Goal: Information Seeking & Learning: Learn about a topic

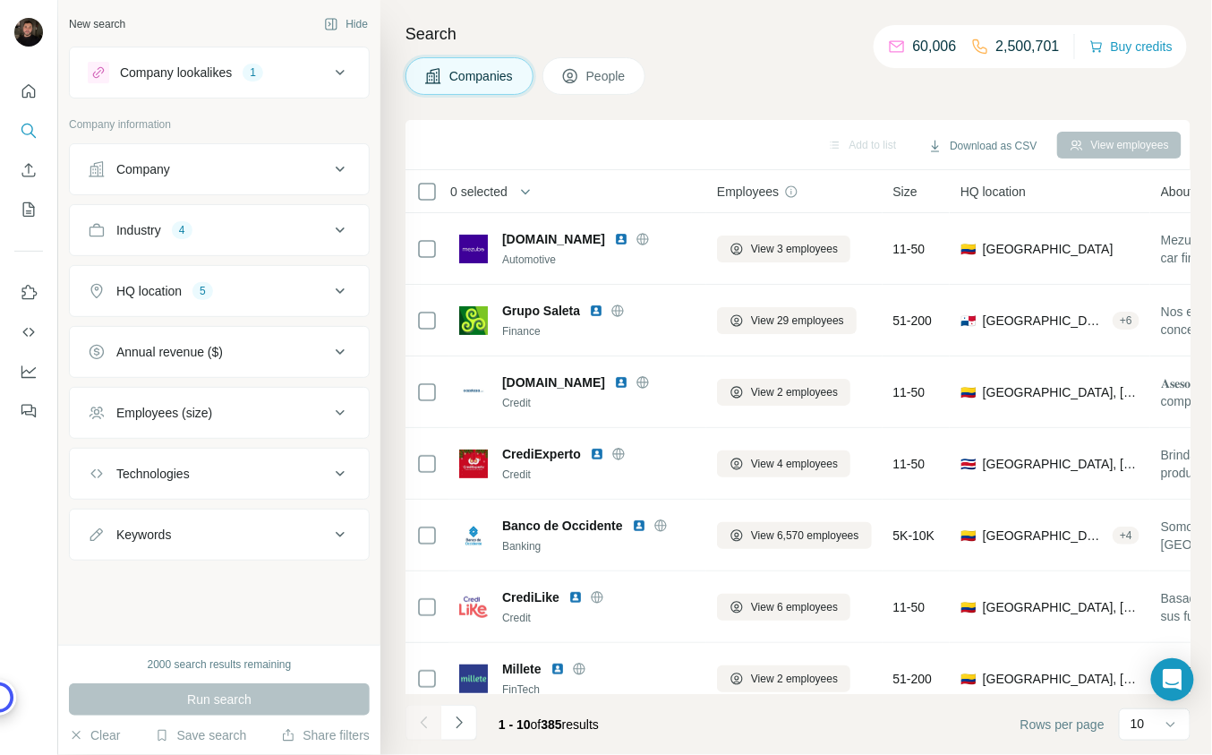
click at [337, 176] on icon at bounding box center [339, 168] width 21 height 21
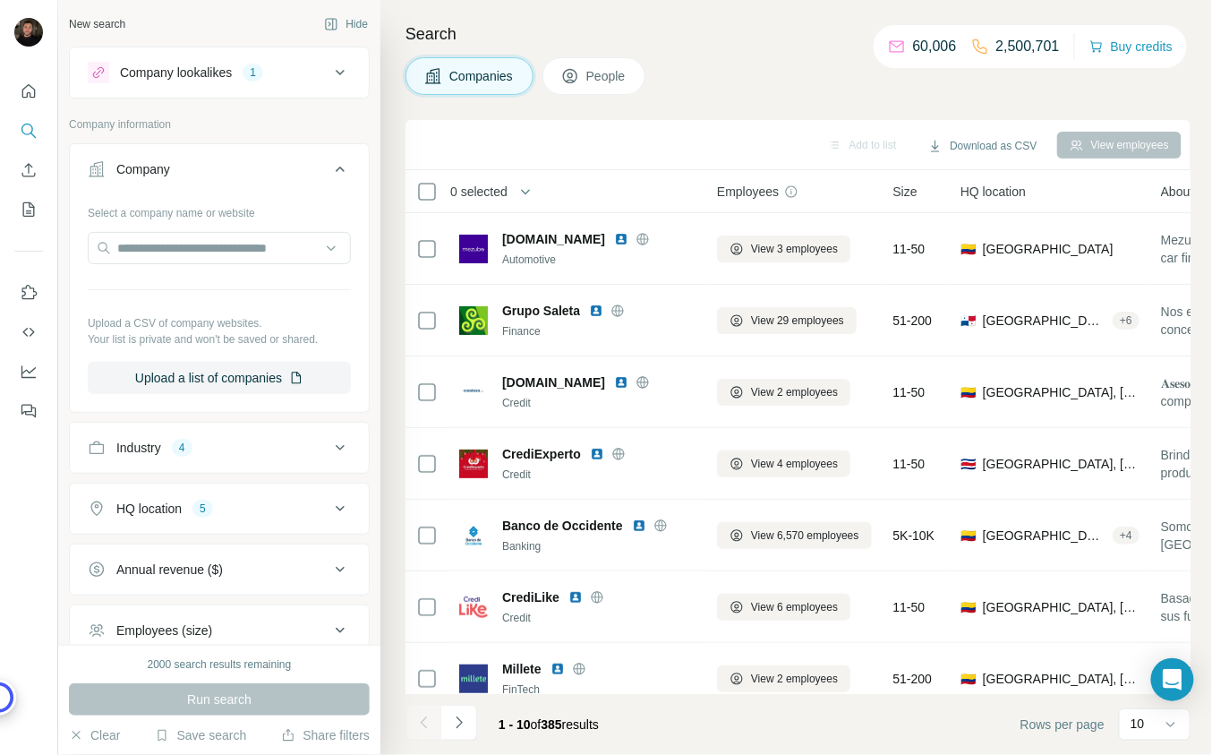
click at [342, 66] on icon at bounding box center [339, 72] width 21 height 21
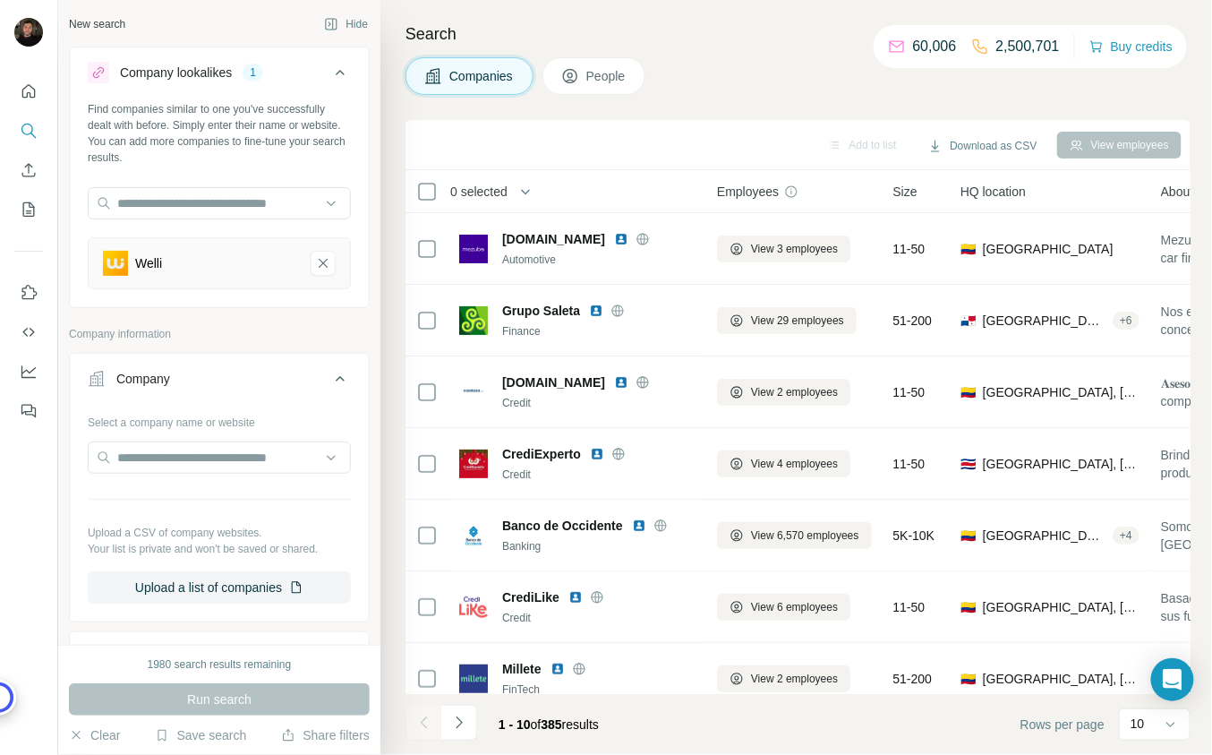
click at [155, 263] on div "Welli" at bounding box center [148, 263] width 27 height 18
click at [142, 281] on div "Welli" at bounding box center [219, 263] width 263 height 52
click at [117, 257] on img at bounding box center [115, 263] width 25 height 25
click at [180, 204] on input "text" at bounding box center [219, 203] width 263 height 32
click at [198, 289] on li "Welli" at bounding box center [219, 263] width 263 height 52
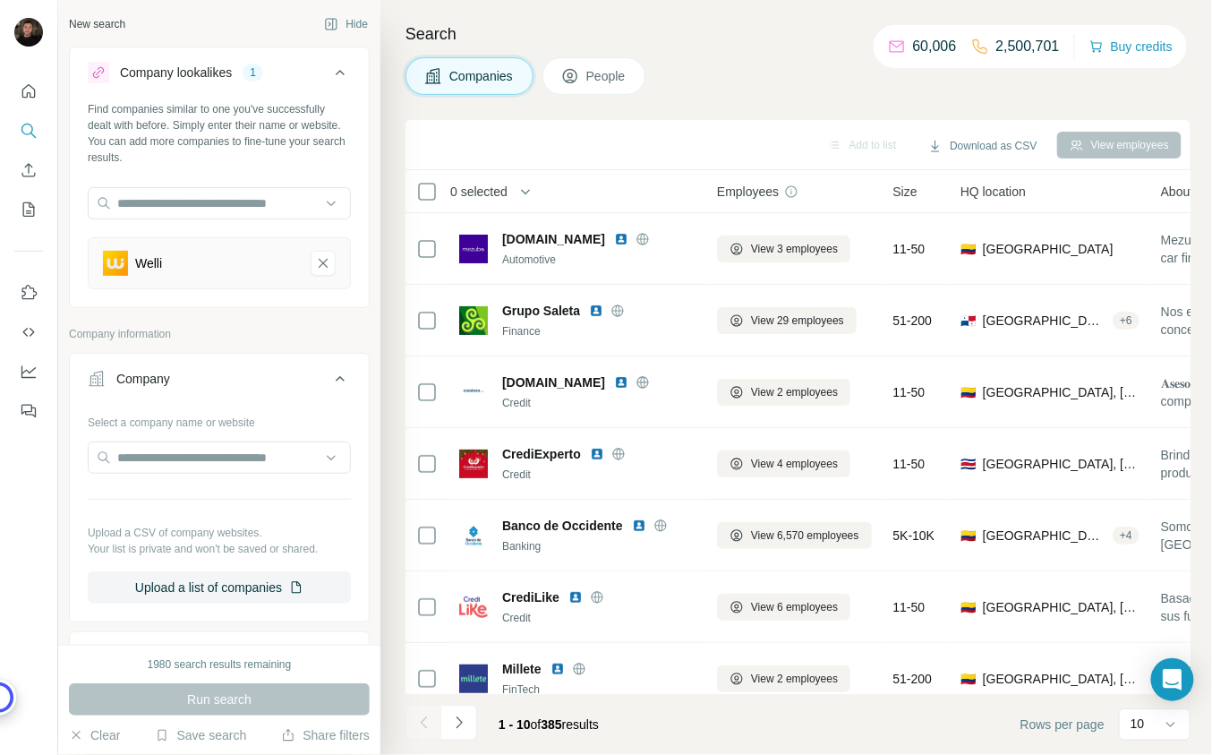
click at [218, 320] on div "Company lookalikes 1 Find companies similar to one you've successfully dealt wi…" at bounding box center [219, 517] width 301 height 941
click at [110, 261] on img at bounding box center [115, 263] width 25 height 25
click at [172, 216] on input "text" at bounding box center [219, 203] width 263 height 32
click at [334, 195] on input "text" at bounding box center [219, 203] width 263 height 32
click at [331, 203] on input "text" at bounding box center [219, 203] width 263 height 32
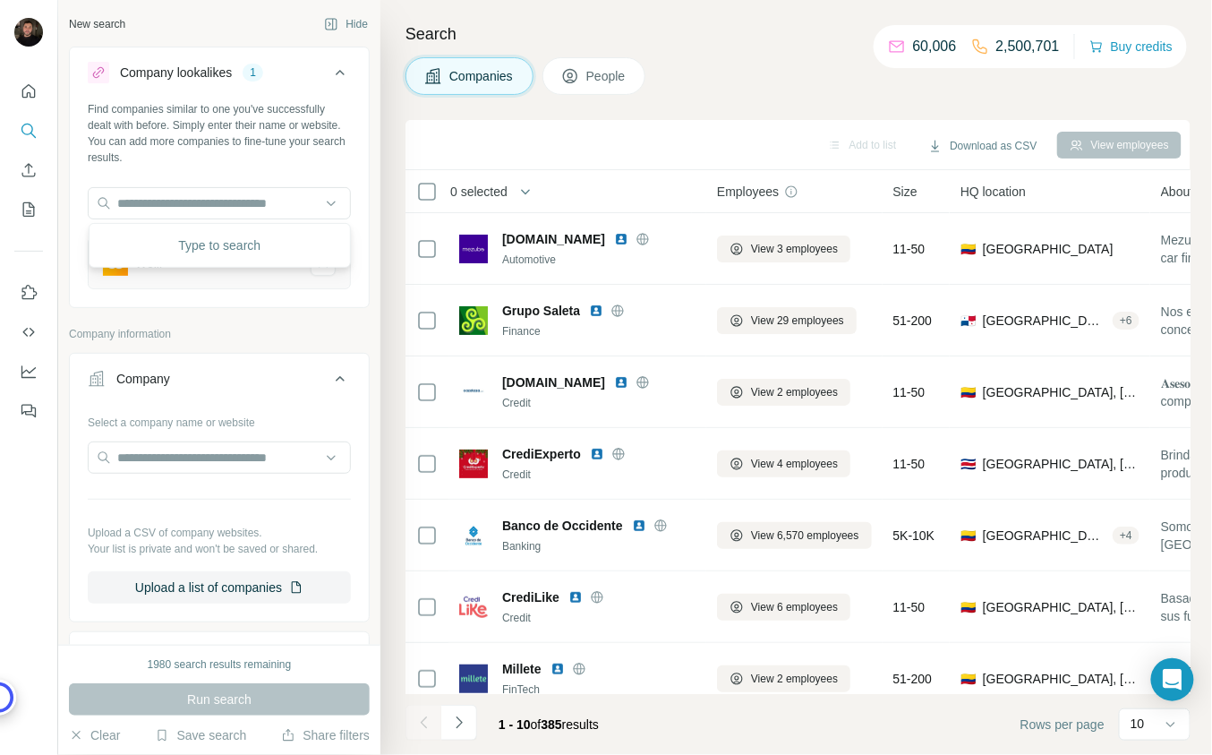
click at [266, 299] on div "Find companies similar to one you've successfully dealt with before. Simply ent…" at bounding box center [219, 202] width 299 height 202
click at [132, 270] on div "Welli" at bounding box center [199, 263] width 193 height 25
click at [118, 267] on img at bounding box center [115, 263] width 25 height 25
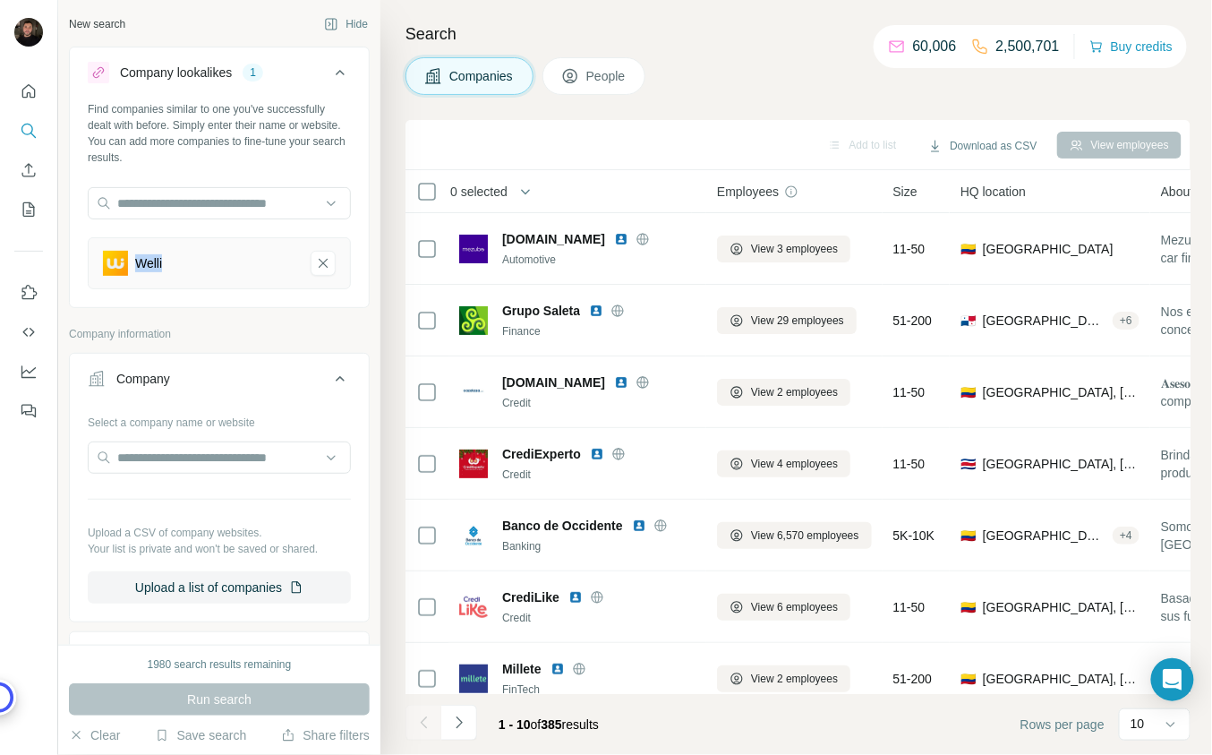
click at [100, 318] on div "Company lookalikes 1 Find companies similar to one you've successfully dealt wi…" at bounding box center [219, 517] width 301 height 941
